Goal: Information Seeking & Learning: Learn about a topic

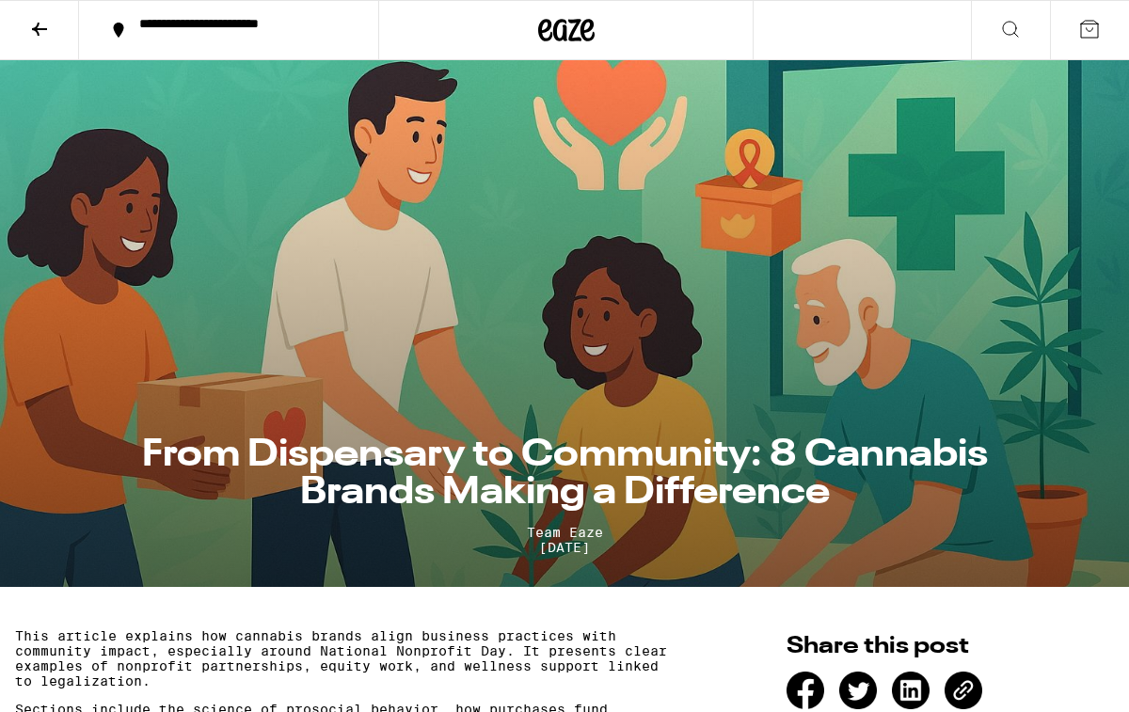
scroll to position [9, 0]
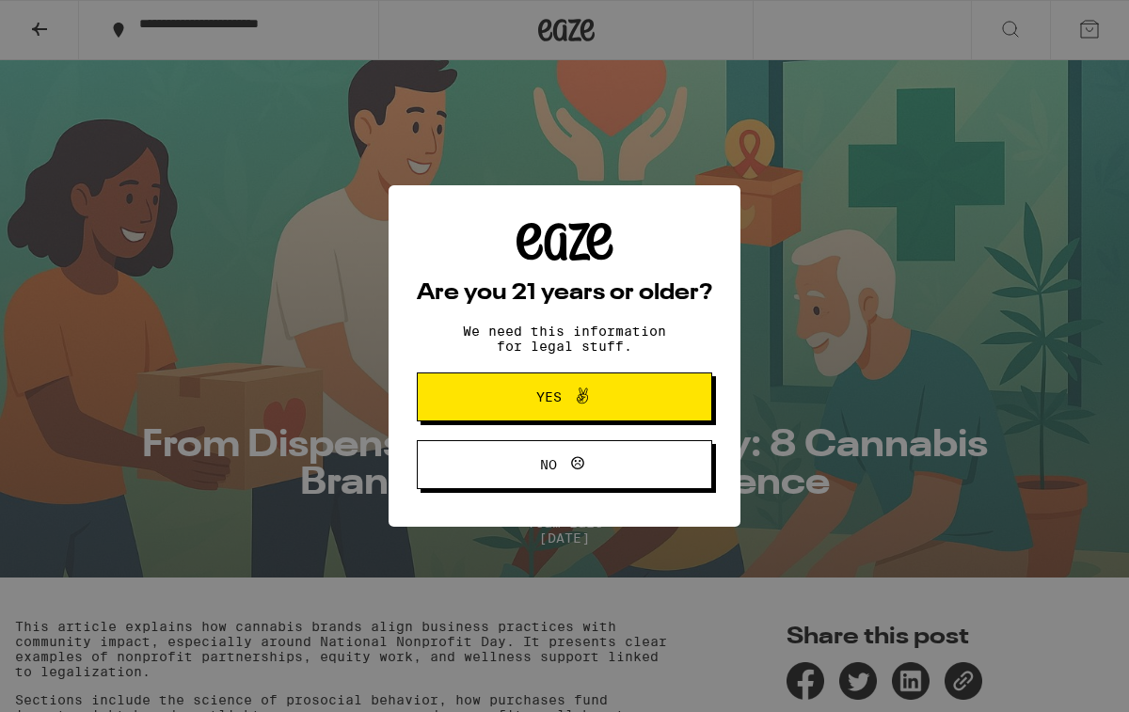
click at [616, 396] on span "Yes" at bounding box center [564, 397] width 143 height 24
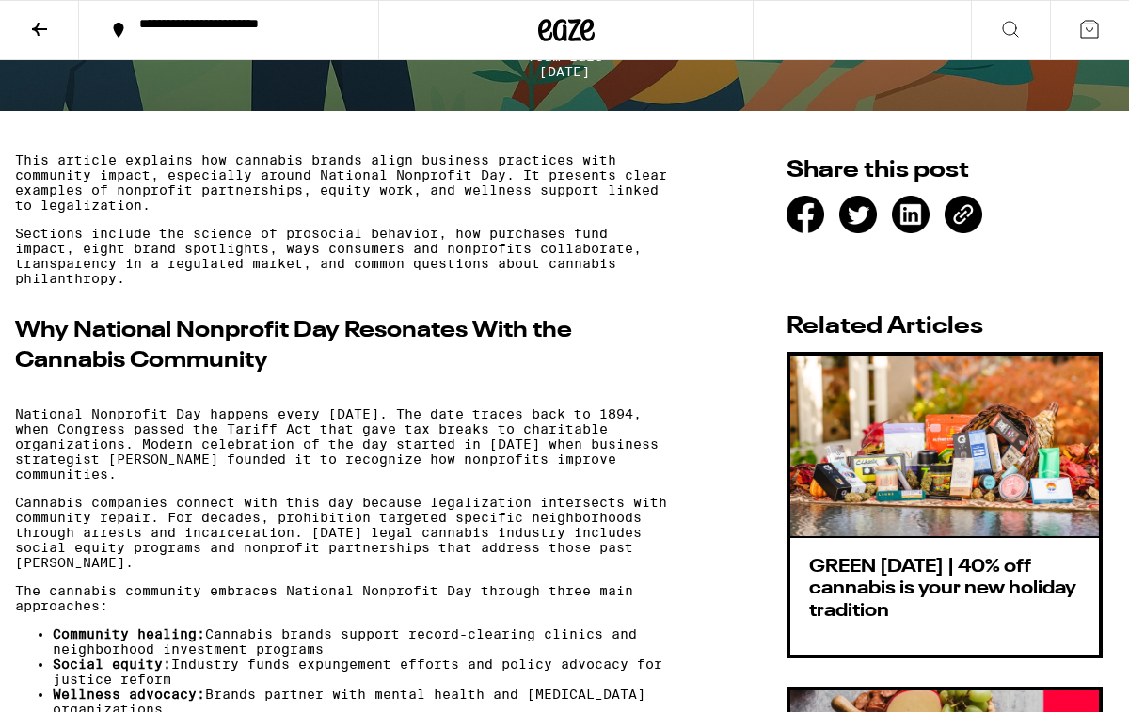
scroll to position [554, 0]
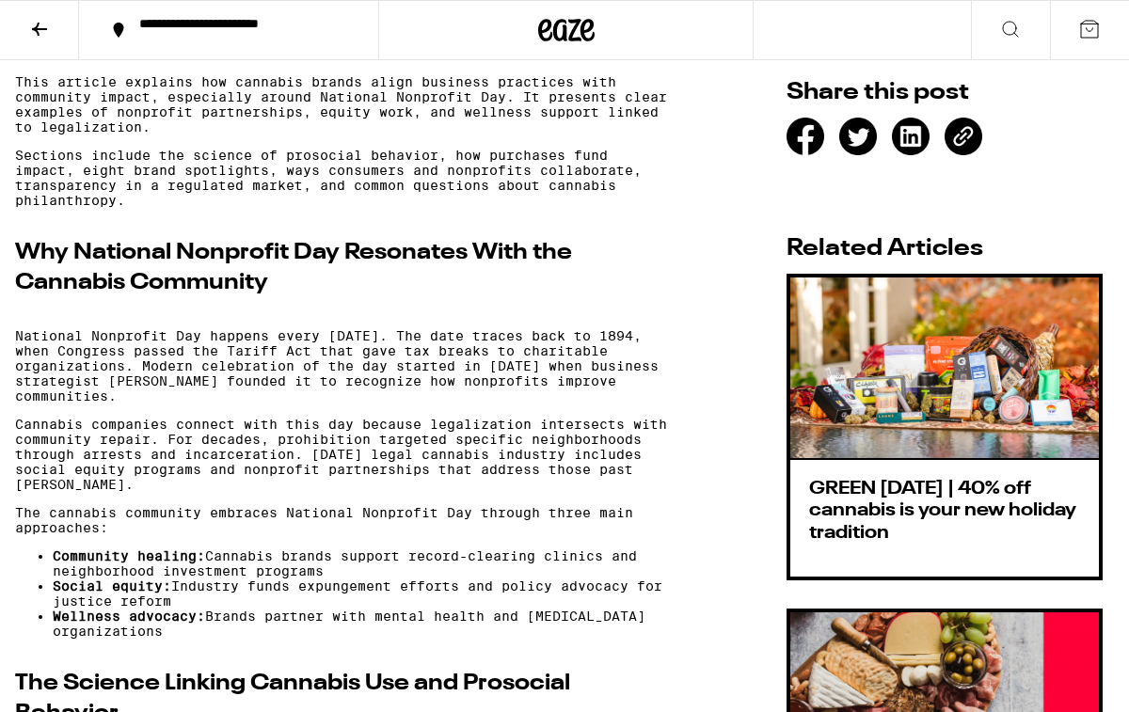
click at [615, 396] on p "National Nonprofit Day happens every [DATE]. The date traces back to 1894, when…" at bounding box center [343, 365] width 657 height 75
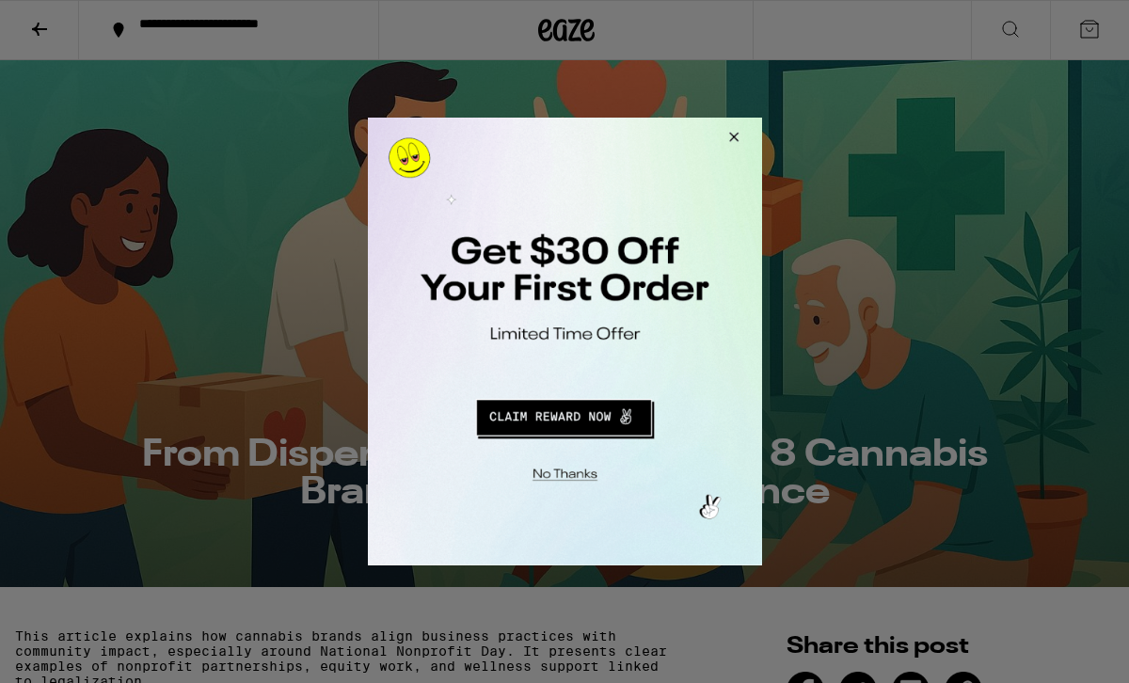
scroll to position [0, 0]
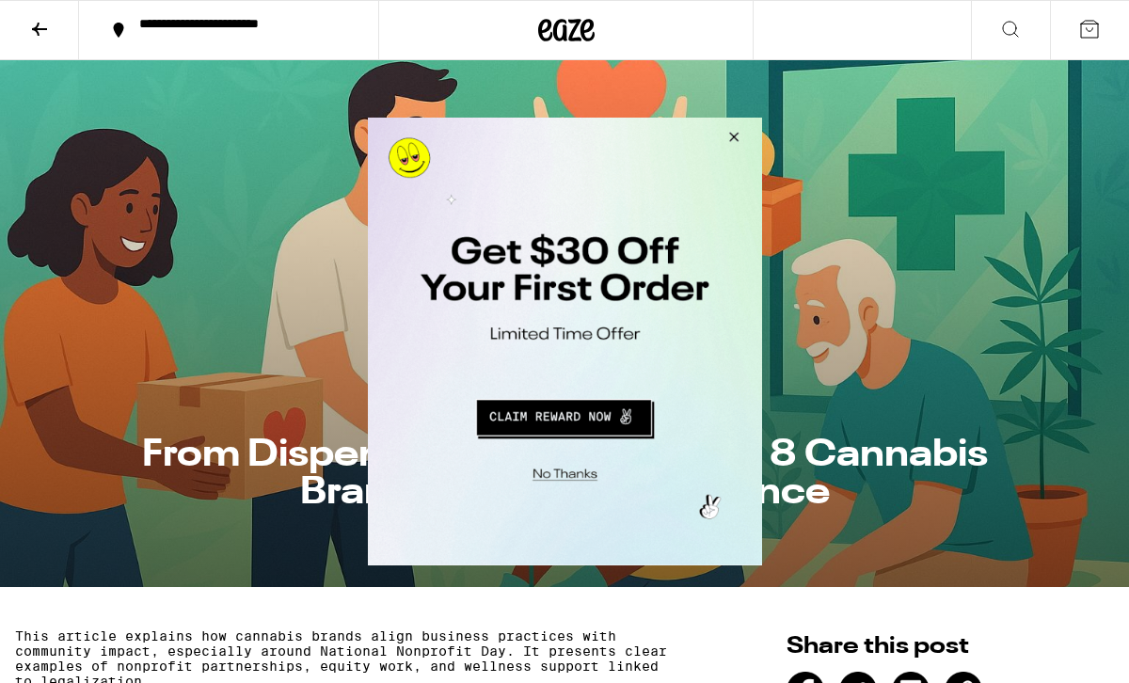
click at [733, 141] on button "Close Modal" at bounding box center [730, 140] width 51 height 45
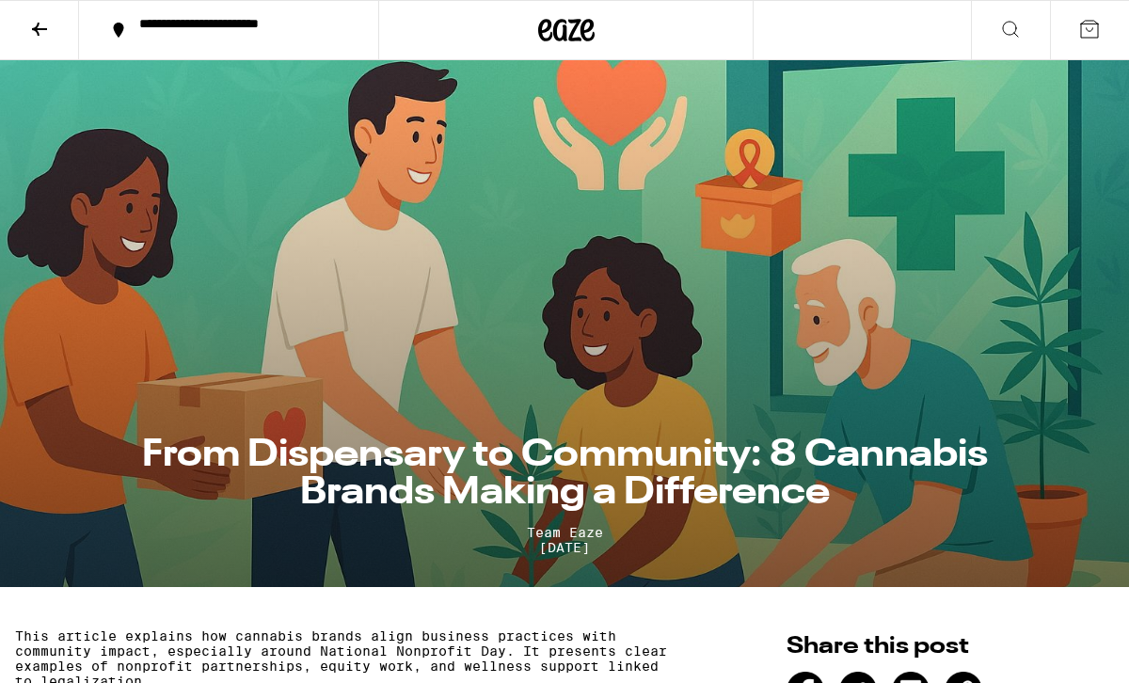
click at [603, 463] on h1 "From Dispensary to Community: 8 Cannabis Brands Making a Difference" at bounding box center [564, 473] width 888 height 75
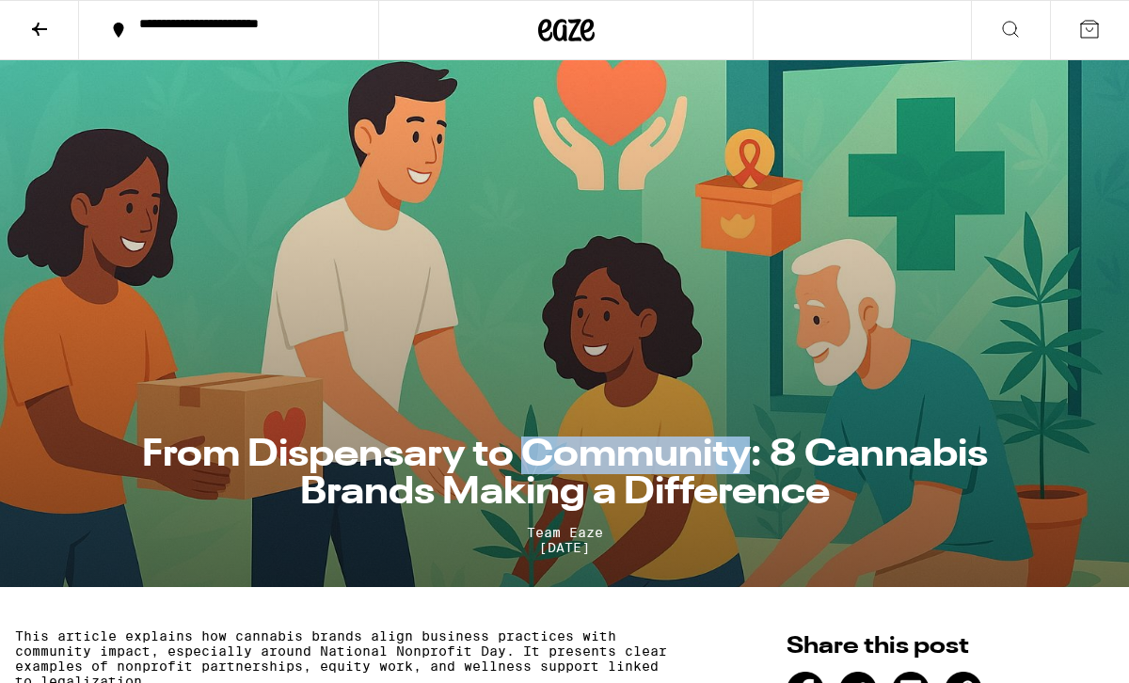
click at [603, 463] on h1 "From Dispensary to Community: 8 Cannabis Brands Making a Difference" at bounding box center [564, 473] width 888 height 75
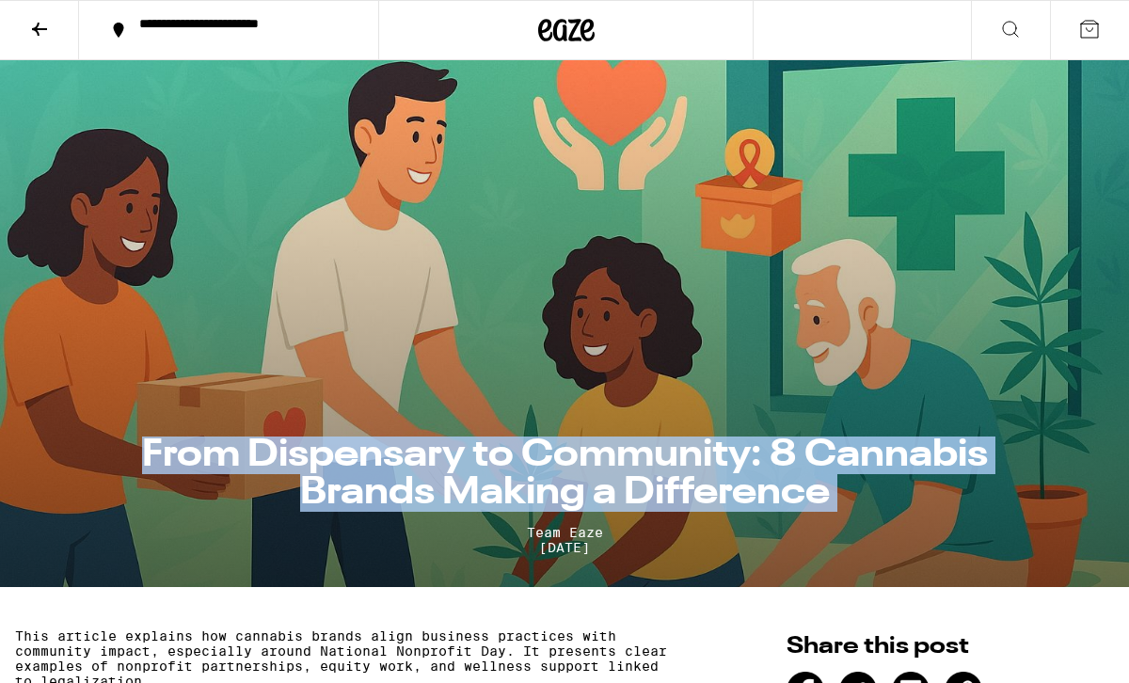
click at [603, 463] on h1 "From Dispensary to Community: 8 Cannabis Brands Making a Difference" at bounding box center [564, 473] width 888 height 75
copy h1 "From Dispensary to Community: 8 Cannabis Brands Making a Difference"
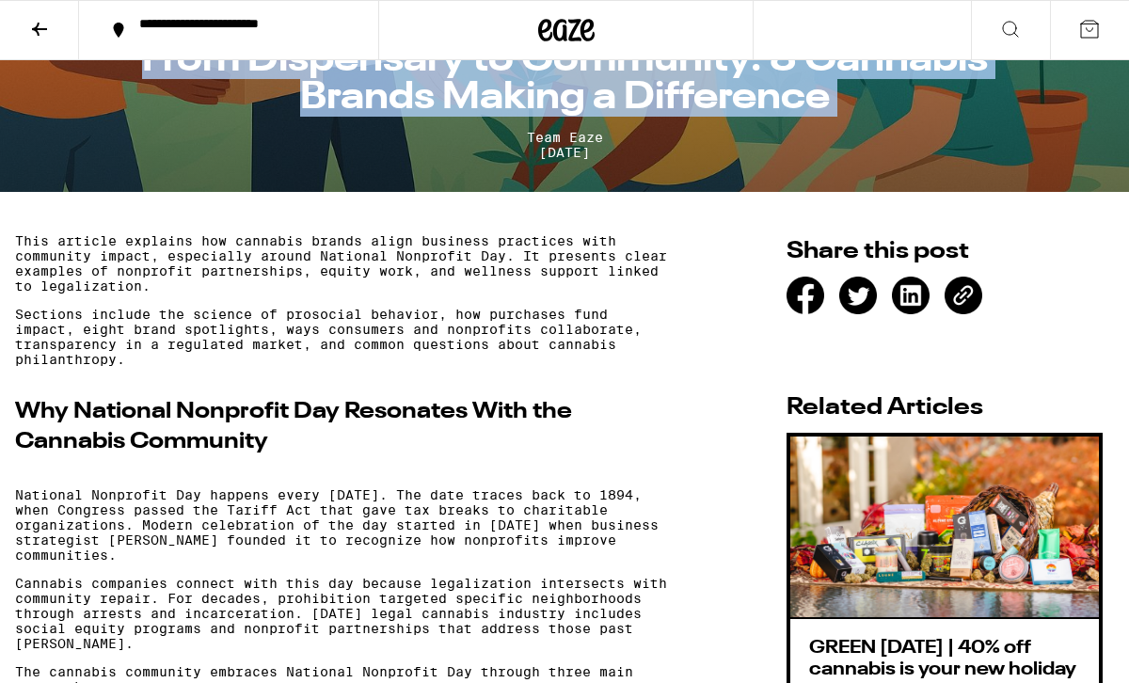
scroll to position [391, 0]
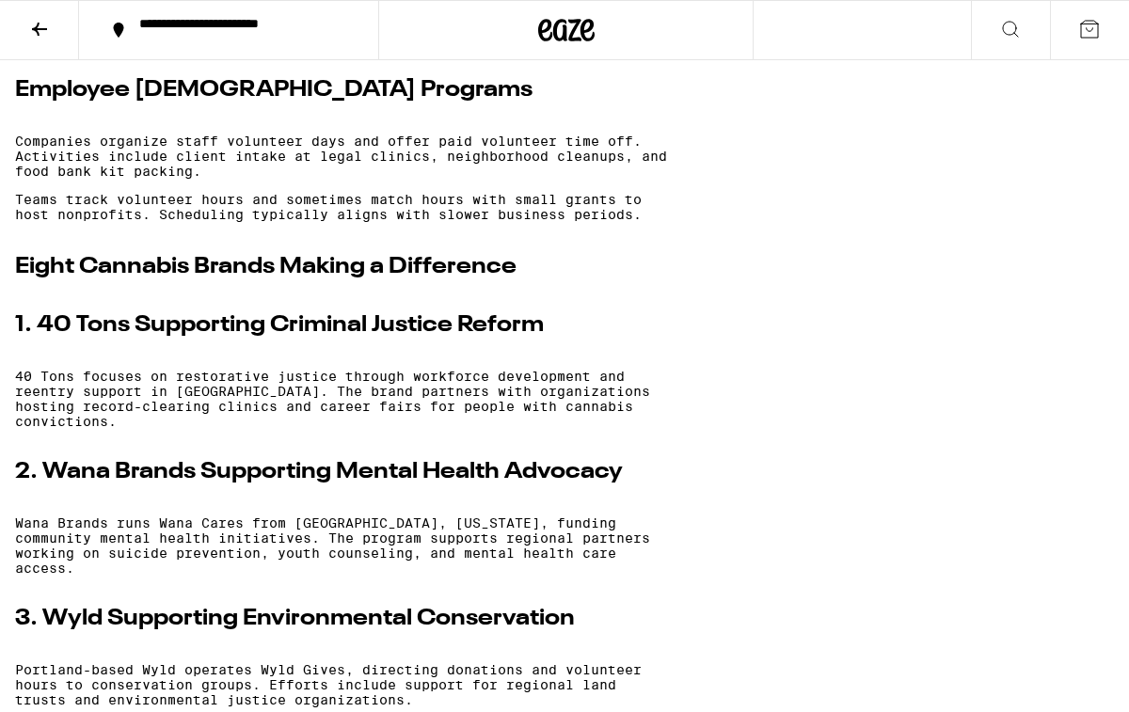
scroll to position [2357, 0]
